Goal: Task Accomplishment & Management: Complete application form

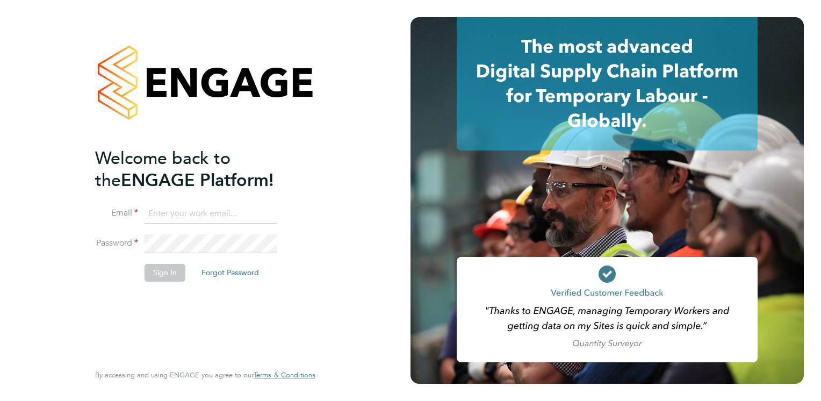
click at [224, 212] on input at bounding box center [211, 213] width 133 height 19
type input "[EMAIL_ADDRESS][DOMAIN_NAME]"
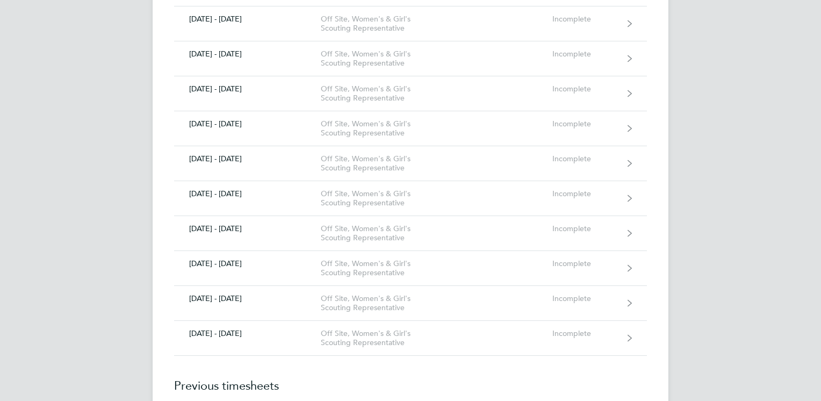
scroll to position [838, 0]
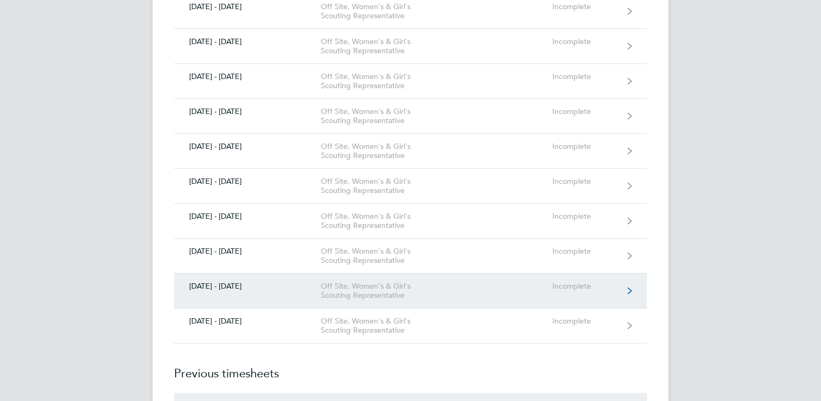
click at [619, 279] on link "[DATE] - [DATE] Off Site, Women's & Girl's Scouting Representative Incomplete" at bounding box center [410, 291] width 473 height 35
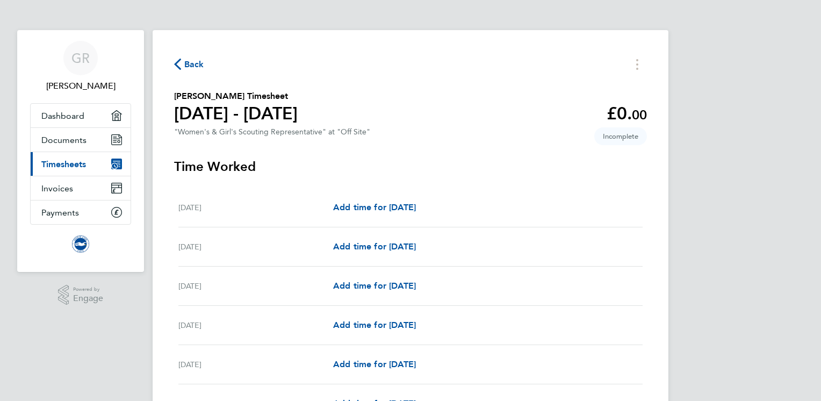
click at [527, 291] on div "Add time for [DATE] Add time for [DATE]" at bounding box center [488, 285] width 310 height 13
click at [407, 287] on span "Add time for [DATE]" at bounding box center [374, 286] width 83 height 10
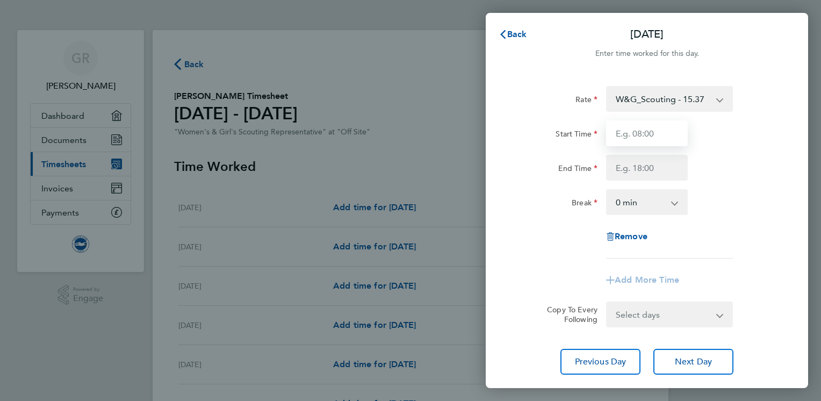
click at [662, 131] on input "Start Time" at bounding box center [647, 133] width 82 height 26
type input "15:00"
type input "18:30"
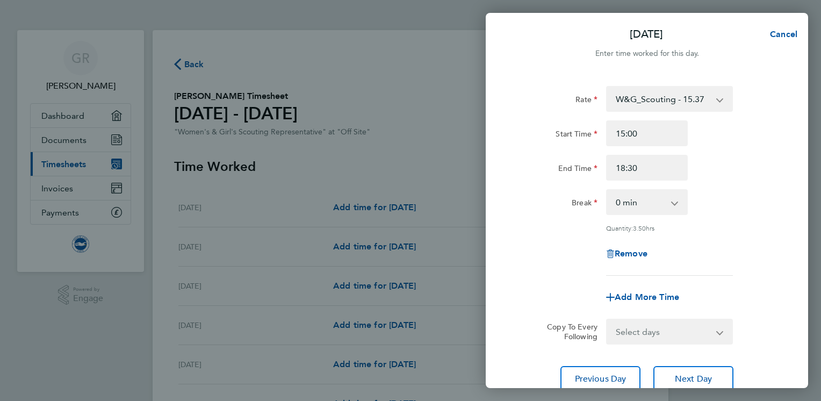
click at [771, 233] on div "Rate W&G_Scouting - 15.37 Start Time 15:00 End Time 18:30 Break 0 min 15 min 30…" at bounding box center [647, 181] width 262 height 190
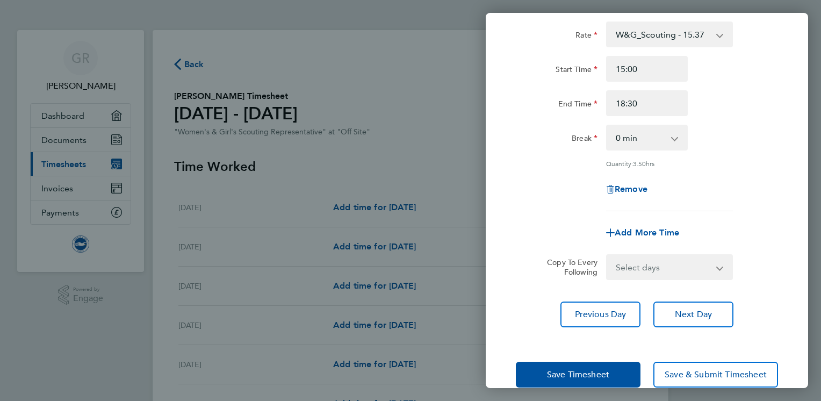
scroll to position [84, 0]
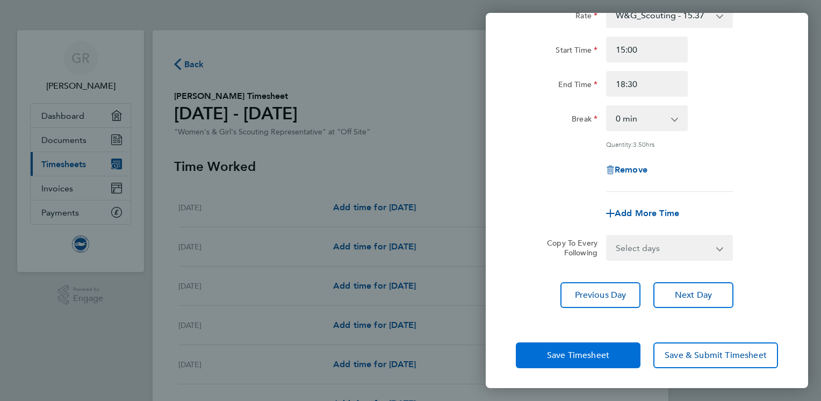
click at [599, 346] on button "Save Timesheet" at bounding box center [578, 355] width 125 height 26
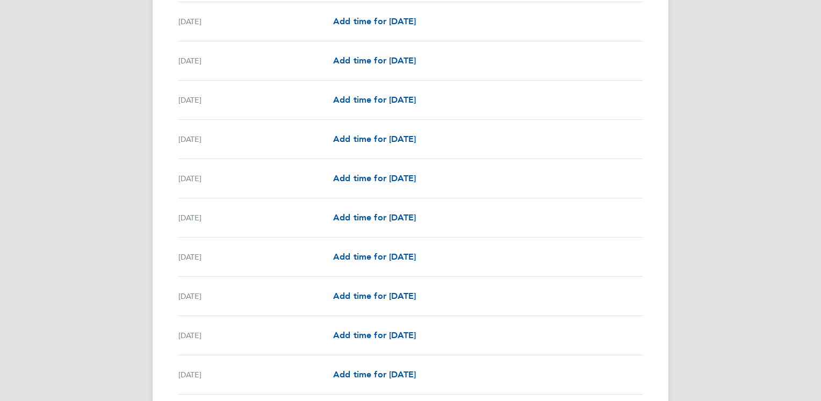
scroll to position [473, 0]
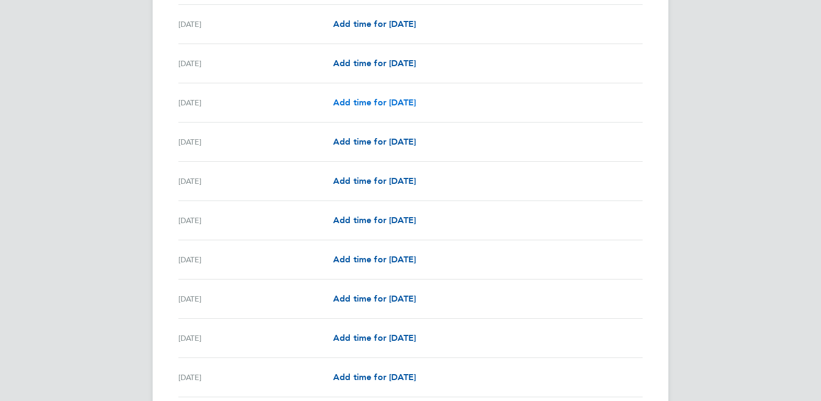
click at [406, 100] on span "Add time for [DATE]" at bounding box center [374, 102] width 83 height 10
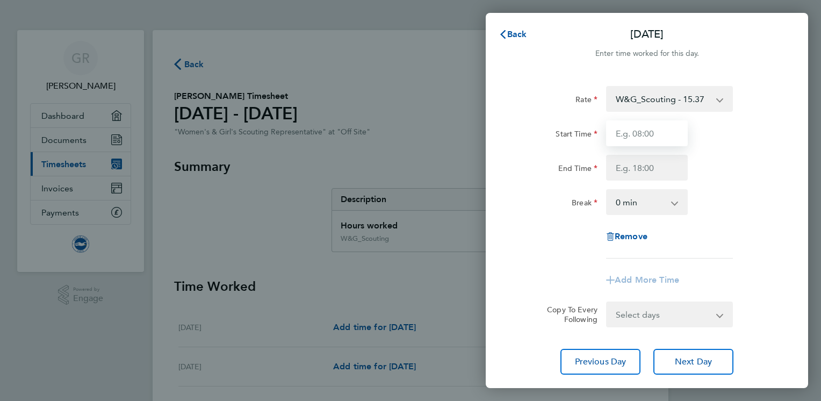
click at [650, 132] on input "Start Time" at bounding box center [647, 133] width 82 height 26
type input "15:00"
type input "18:30"
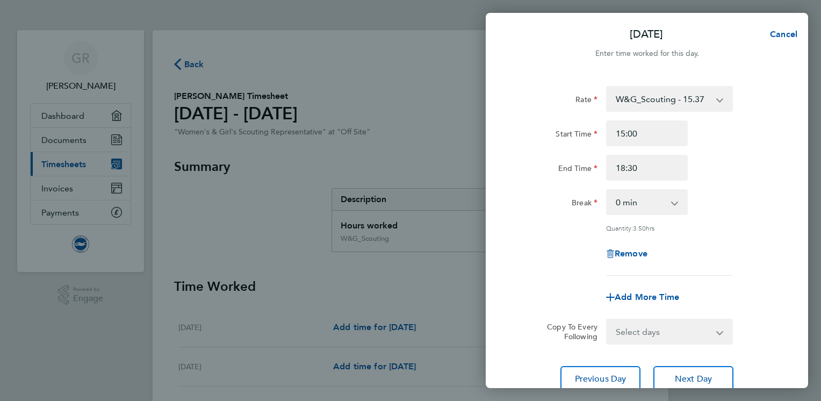
click at [576, 286] on div "Add More Time" at bounding box center [647, 297] width 271 height 26
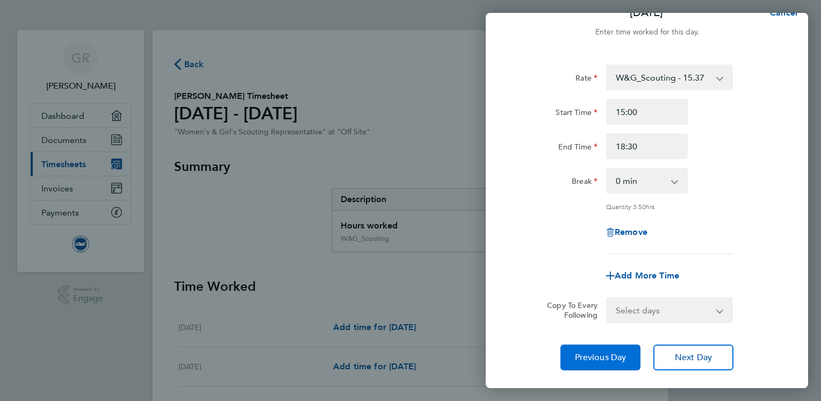
scroll to position [43, 0]
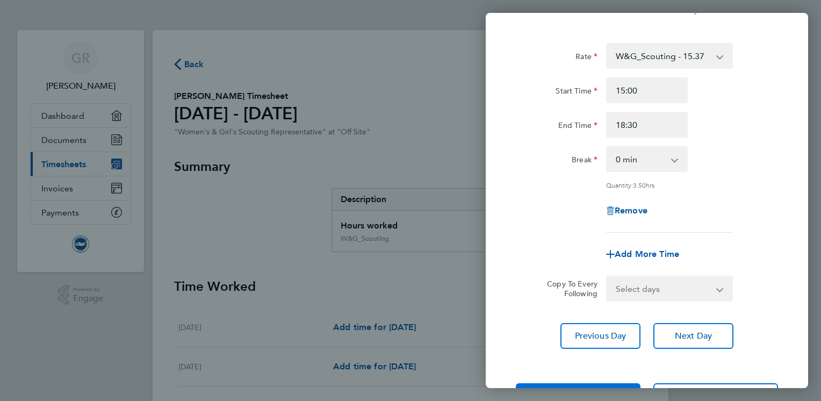
click at [608, 383] on button "Save Timesheet" at bounding box center [578, 396] width 125 height 26
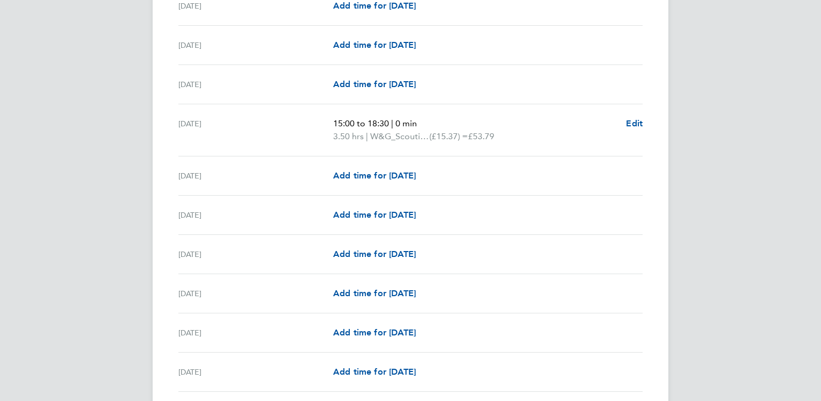
scroll to position [473, 0]
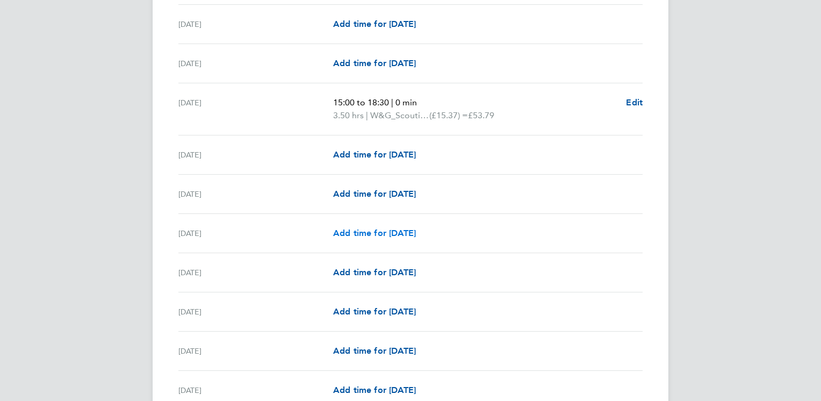
click at [416, 235] on span "Add time for [DATE]" at bounding box center [374, 233] width 83 height 10
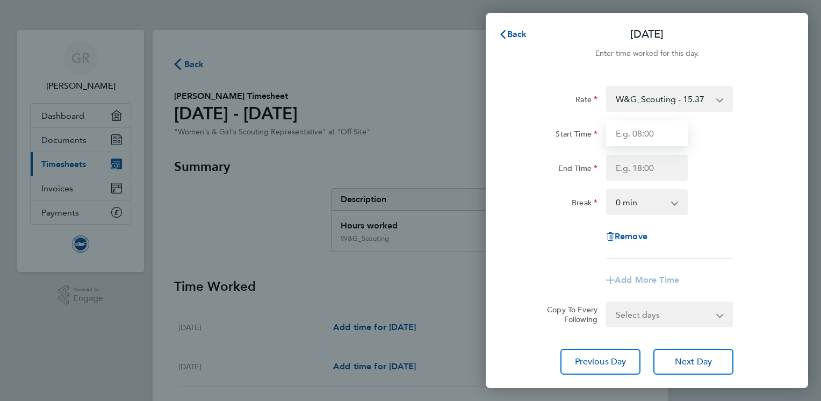
click at [646, 131] on input "Start Time" at bounding box center [647, 133] width 82 height 26
type input "15:00"
type input "18:30"
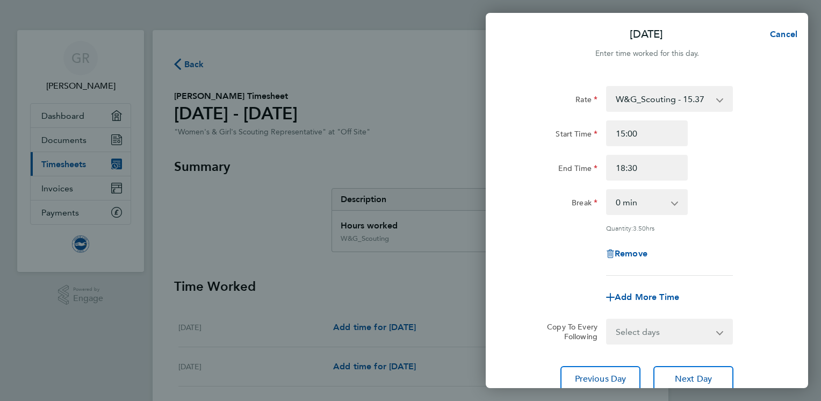
click at [561, 241] on div "Remove" at bounding box center [647, 254] width 271 height 26
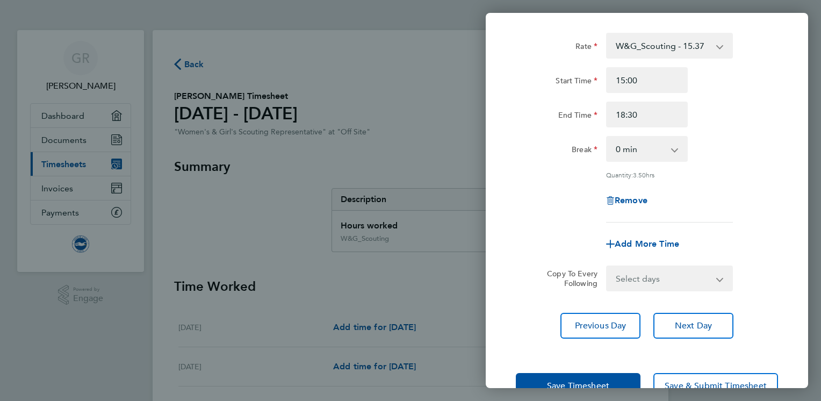
scroll to position [84, 0]
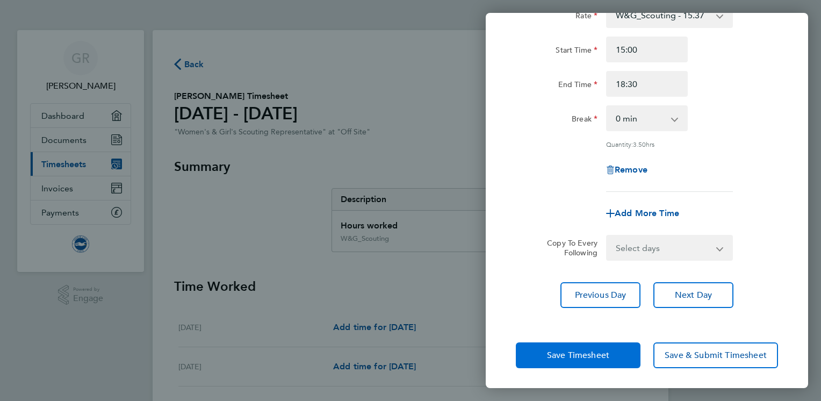
click at [593, 355] on span "Save Timesheet" at bounding box center [578, 355] width 62 height 11
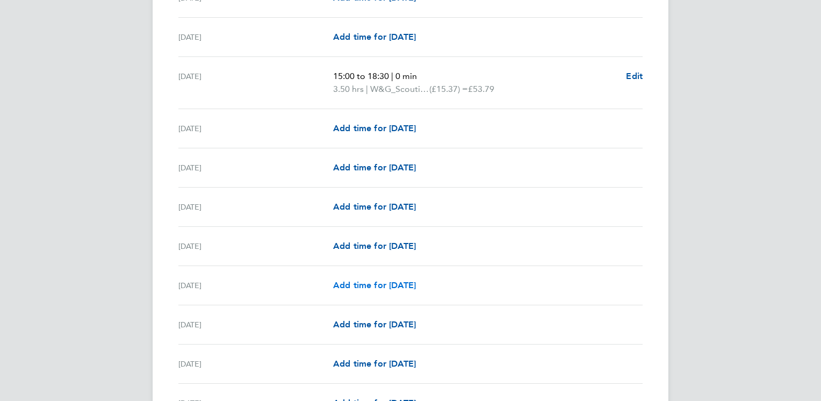
scroll to position [645, 0]
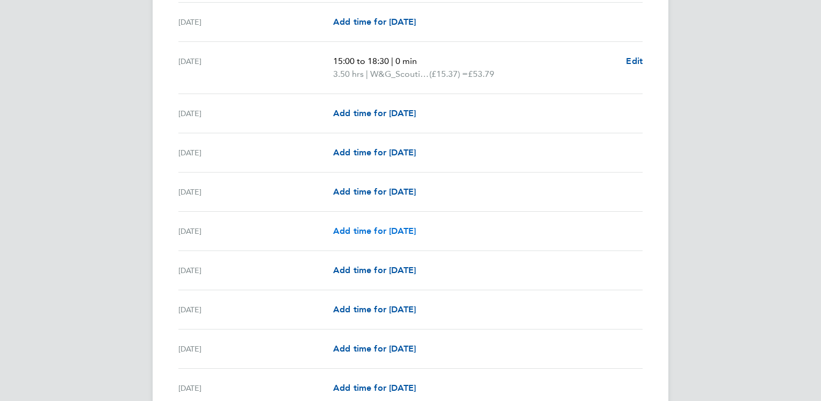
click at [385, 227] on span "Add time for [DATE]" at bounding box center [374, 231] width 83 height 10
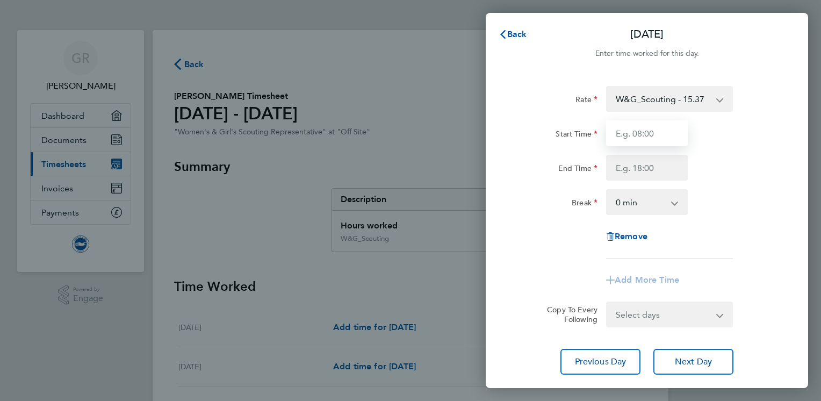
click at [661, 132] on input "Start Time" at bounding box center [647, 133] width 82 height 26
type input "15:00"
type input "18:30"
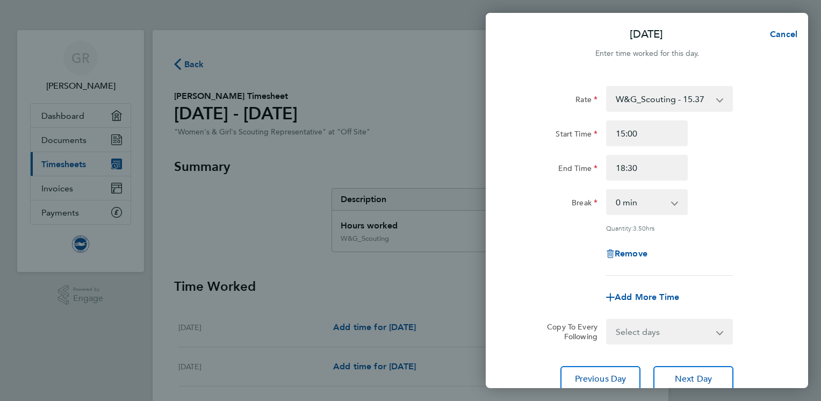
click at [571, 282] on app-timesheet-line-form-group "Rate W&G_Scouting - 15.37 Start Time 15:00 End Time 18:30 Break 0 min 15 min 30…" at bounding box center [647, 198] width 262 height 224
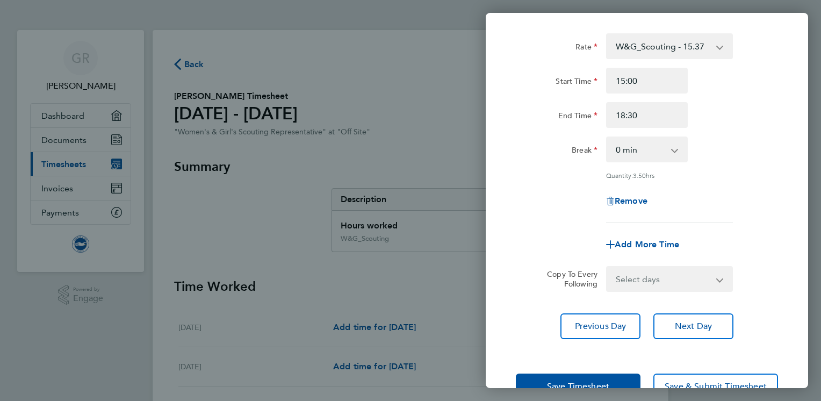
scroll to position [84, 0]
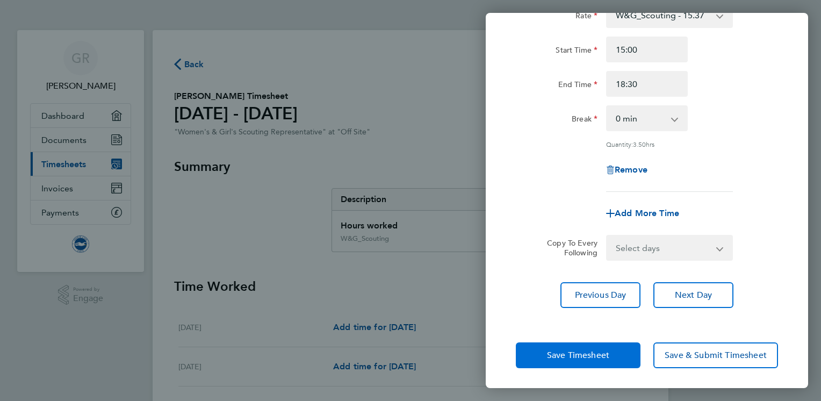
click at [584, 347] on button "Save Timesheet" at bounding box center [578, 355] width 125 height 26
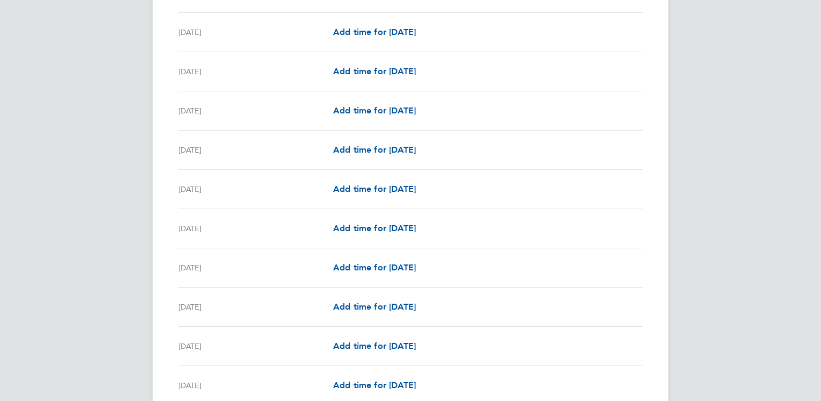
scroll to position [924, 0]
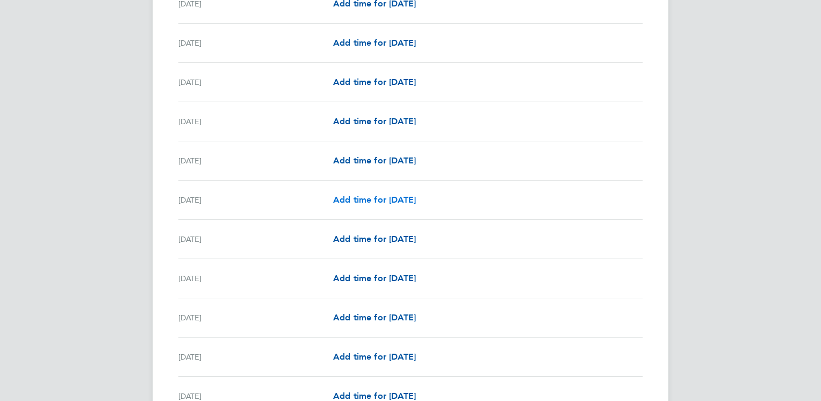
click at [413, 197] on span "Add time for [DATE]" at bounding box center [374, 200] width 83 height 10
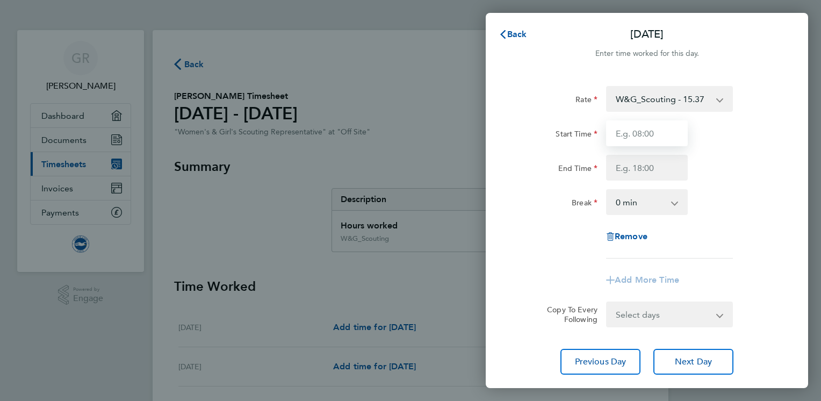
click at [648, 140] on input "Start Time" at bounding box center [647, 133] width 82 height 26
type input "15:00"
type input "18:30"
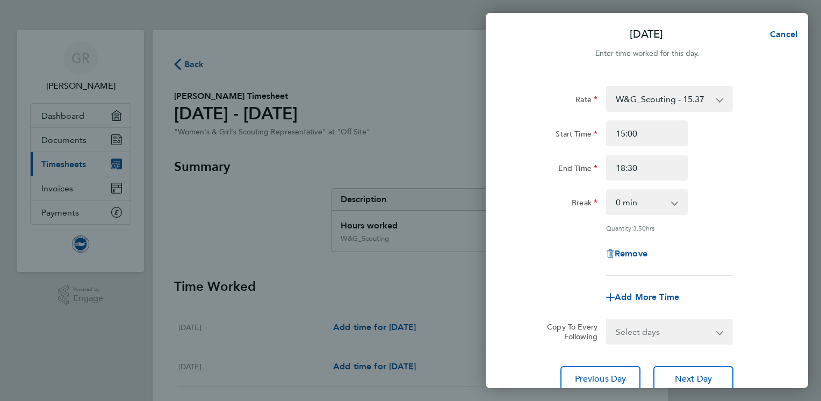
click at [555, 295] on div "Add More Time" at bounding box center [647, 297] width 271 height 26
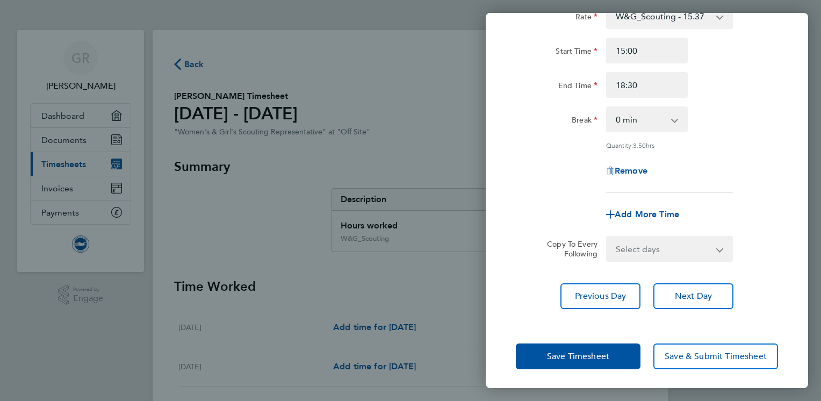
scroll to position [84, 0]
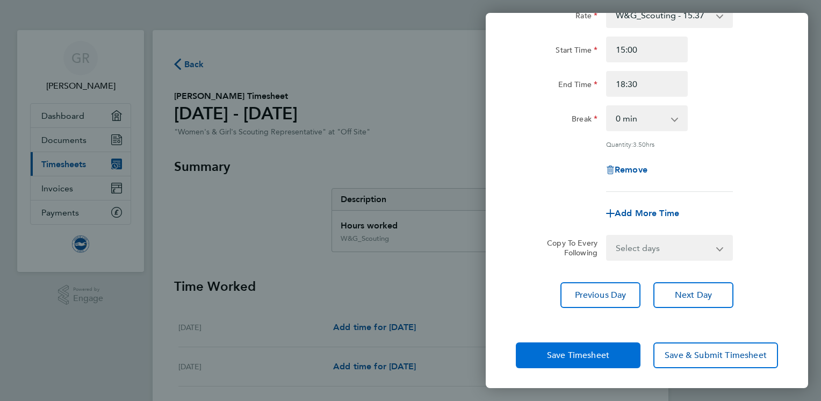
click at [589, 350] on span "Save Timesheet" at bounding box center [578, 355] width 62 height 11
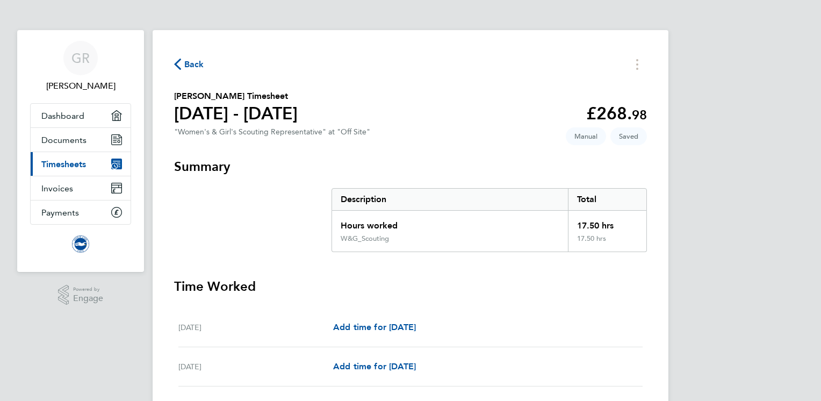
click at [448, 282] on h3 "Time Worked" at bounding box center [410, 286] width 473 height 17
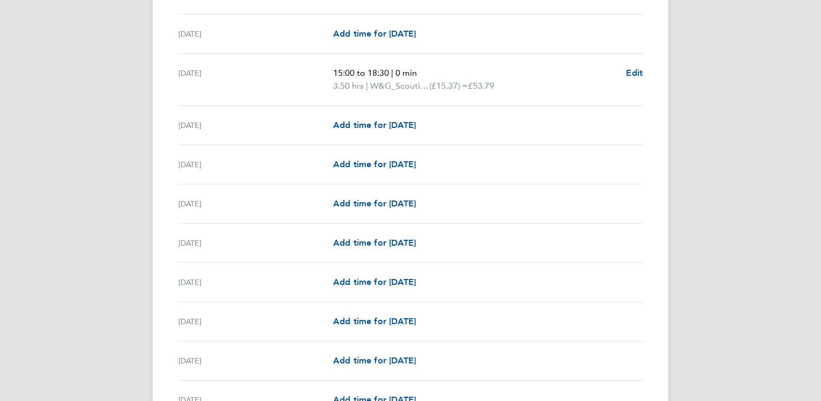
scroll to position [1053, 0]
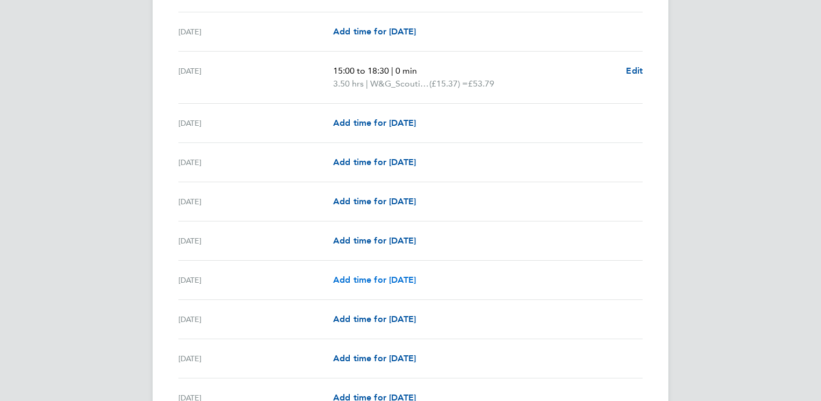
click at [416, 275] on span "Add time for [DATE]" at bounding box center [374, 280] width 83 height 10
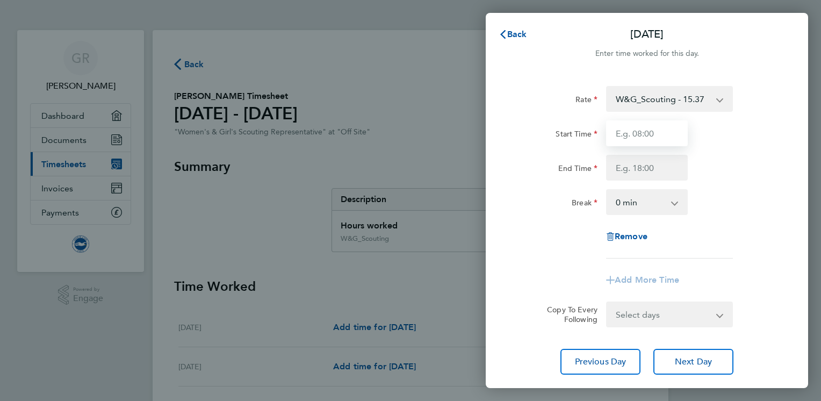
click at [648, 133] on input "Start Time" at bounding box center [647, 133] width 82 height 26
type input "15:00"
type input "18:30"
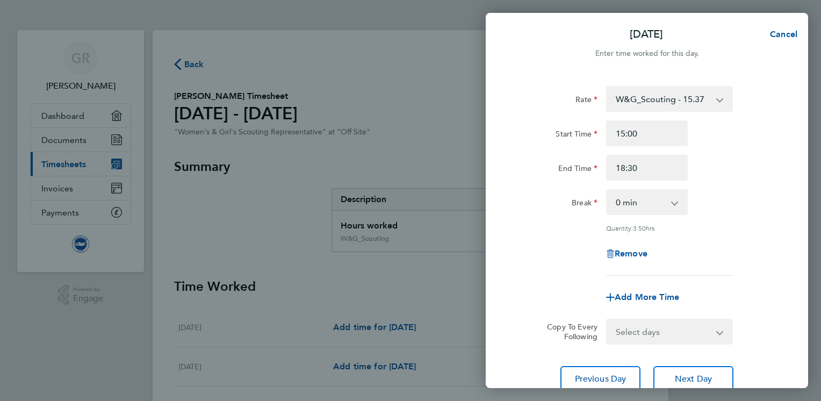
click at [499, 220] on div "Rate W&G_Scouting - 15.37 Start Time 15:00 End Time 18:30 Break 0 min 15 min 30…" at bounding box center [647, 239] width 322 height 332
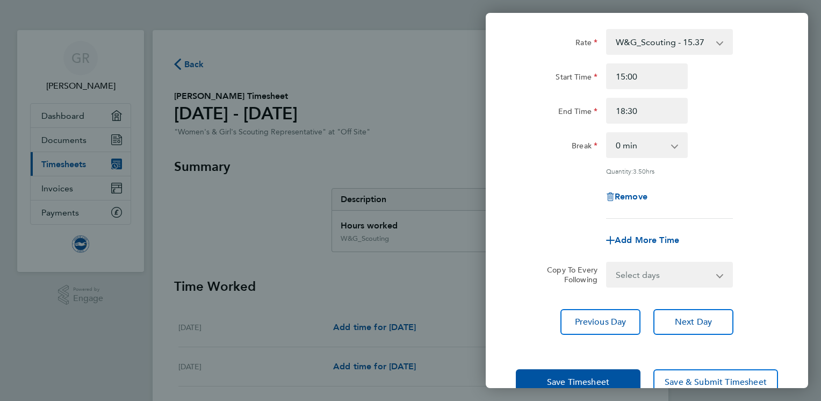
scroll to position [84, 0]
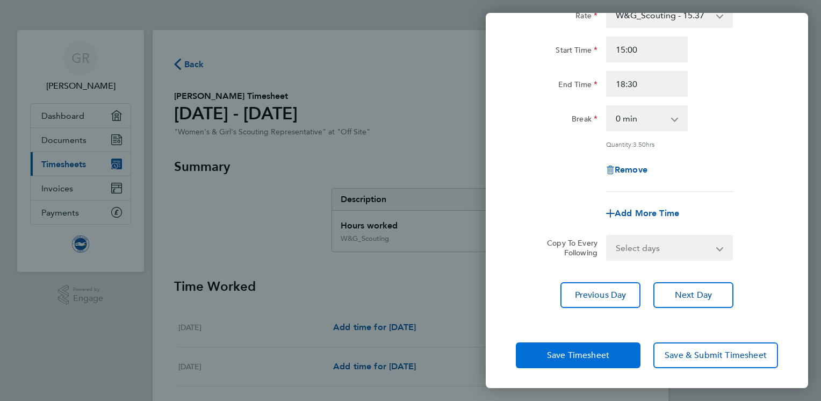
click at [563, 350] on span "Save Timesheet" at bounding box center [578, 355] width 62 height 11
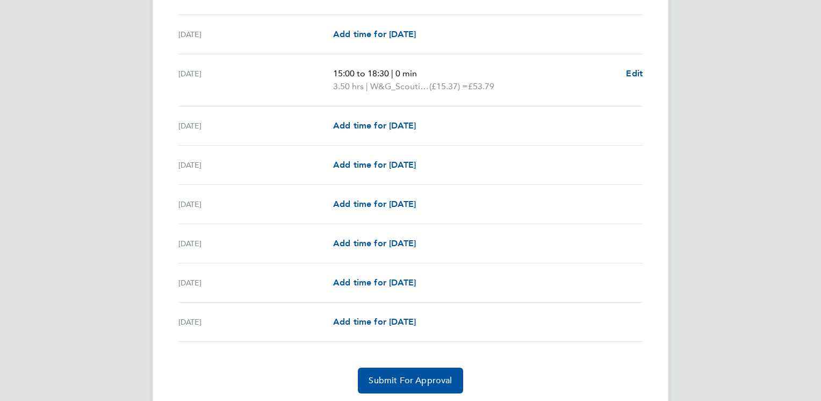
scroll to position [1292, 0]
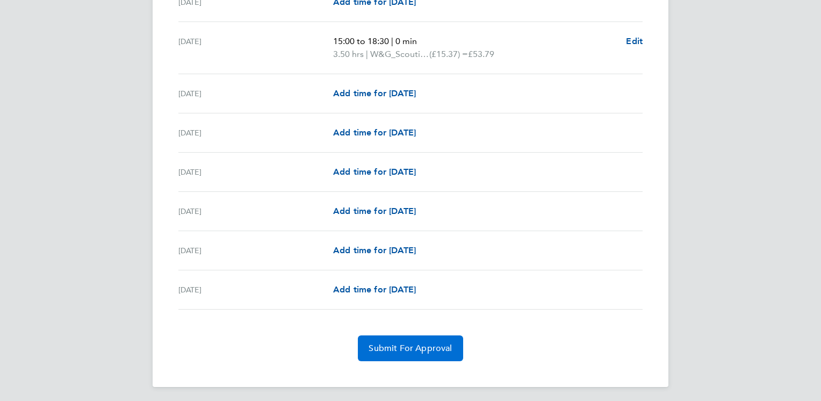
click at [442, 346] on span "Submit For Approval" at bounding box center [410, 348] width 83 height 11
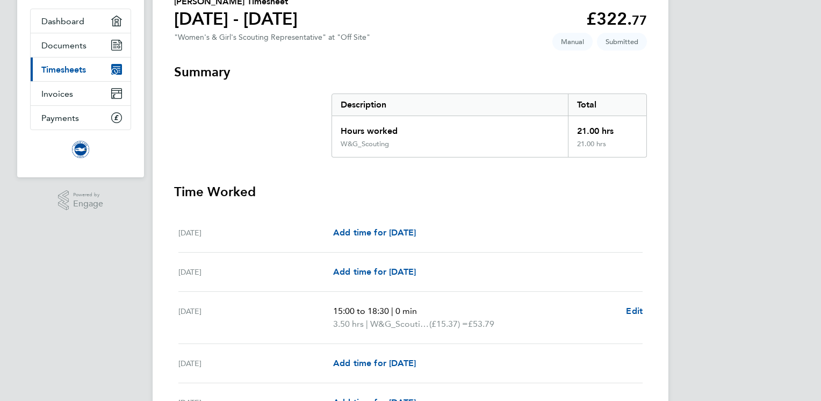
scroll to position [0, 0]
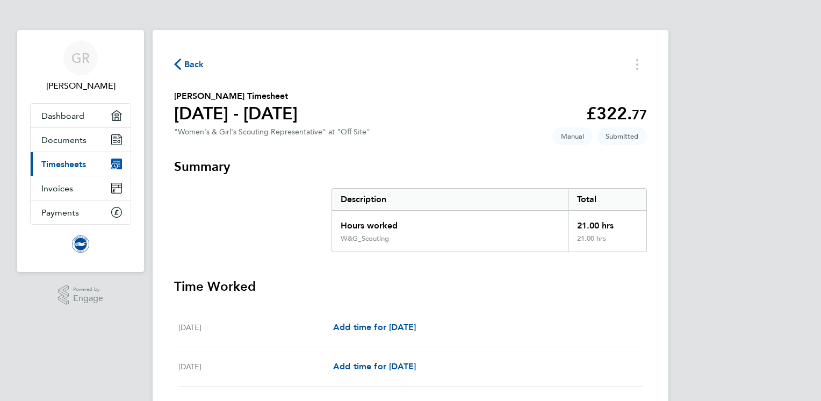
click at [196, 58] on button "Back" at bounding box center [189, 64] width 30 height 13
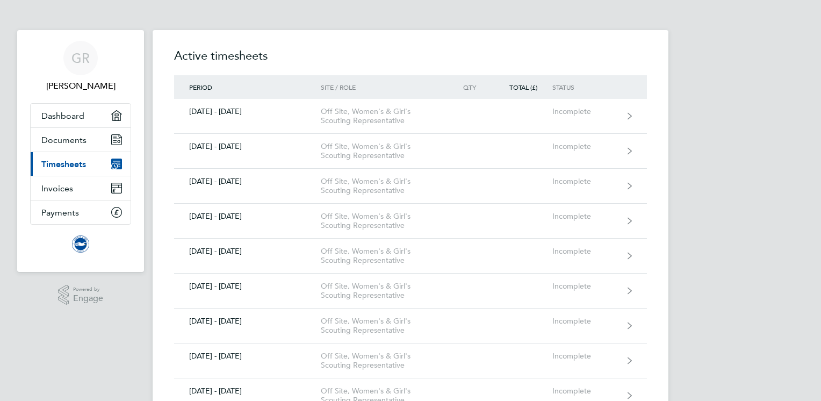
click at [75, 211] on span "Payments" at bounding box center [60, 212] width 38 height 10
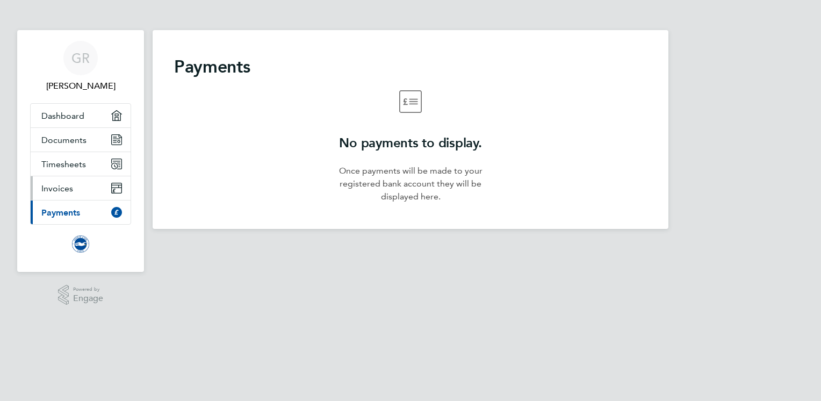
click at [78, 191] on link "Invoices" at bounding box center [81, 188] width 100 height 24
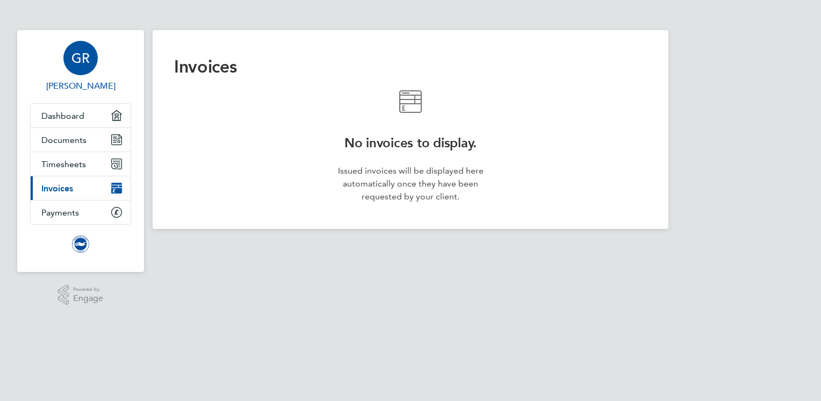
click at [92, 72] on app-avatar "GR" at bounding box center [80, 58] width 34 height 34
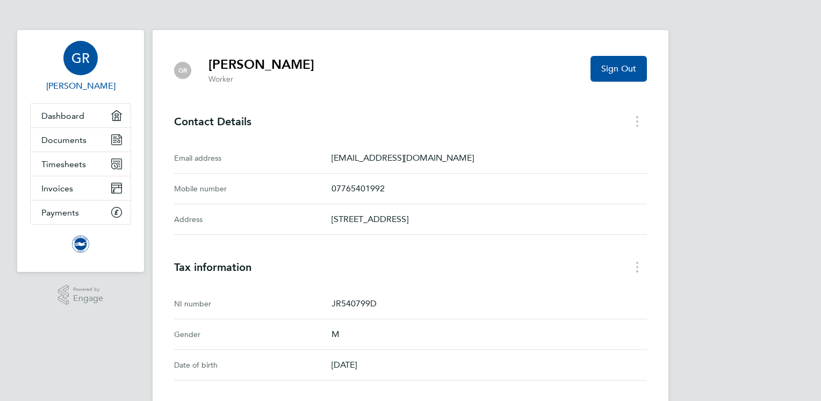
click at [742, 83] on div "GR [PERSON_NAME] Applications: Dashboard Documents Timesheets Invoices Payments…" at bounding box center [410, 340] width 821 height 680
click at [600, 76] on button "Sign Out" at bounding box center [619, 69] width 56 height 26
